Goal: Find specific page/section: Find specific page/section

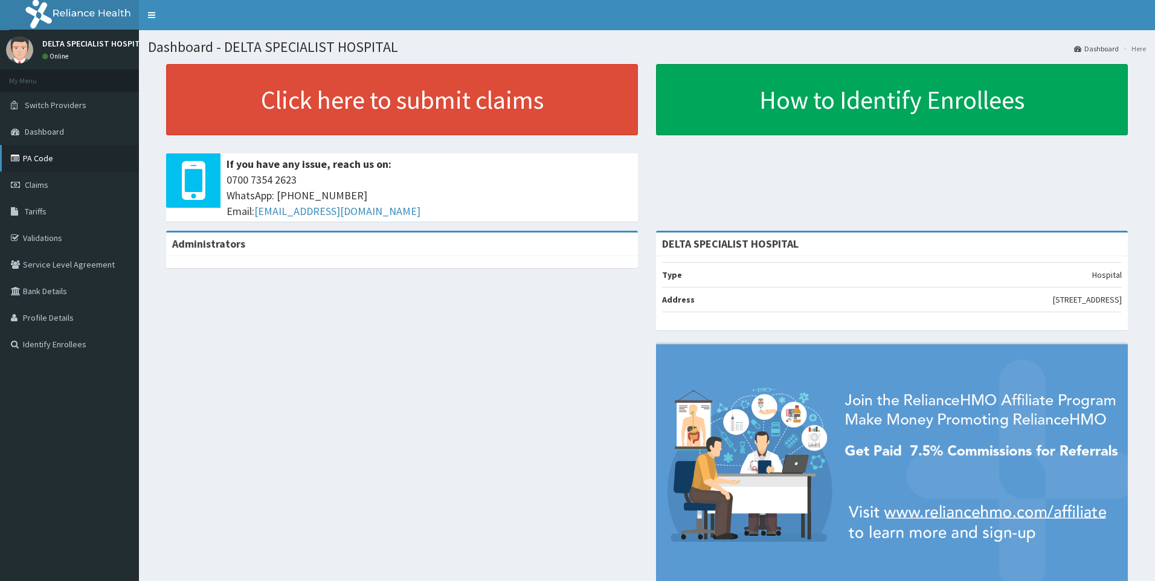
click at [86, 155] on link "PA Code" at bounding box center [69, 158] width 139 height 27
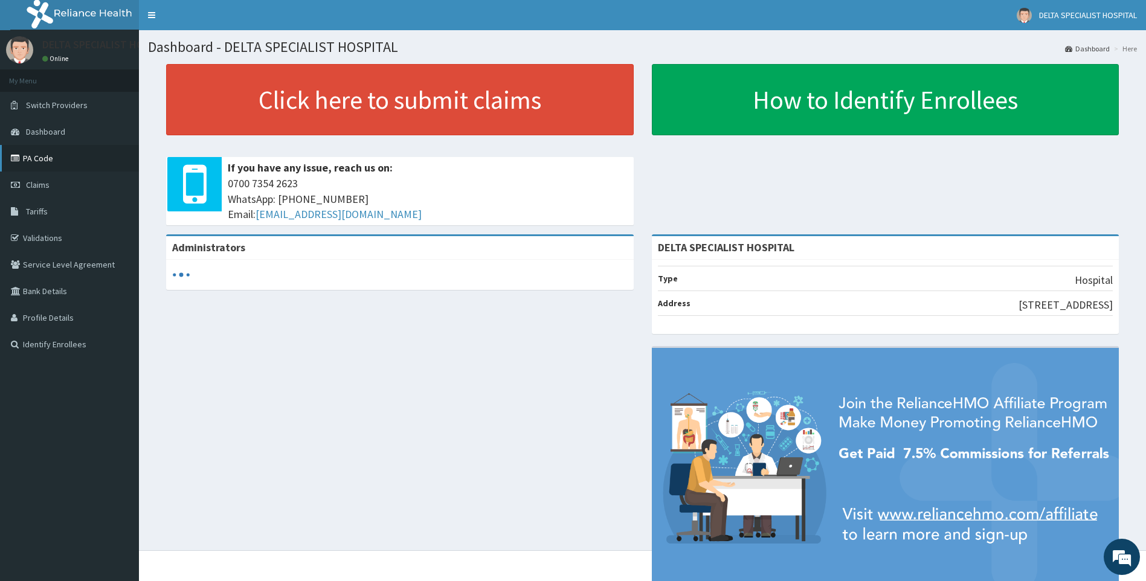
click at [68, 158] on link "PA Code" at bounding box center [69, 158] width 139 height 27
click at [88, 162] on link "PA Code" at bounding box center [69, 158] width 139 height 27
